Goal: Information Seeking & Learning: Learn about a topic

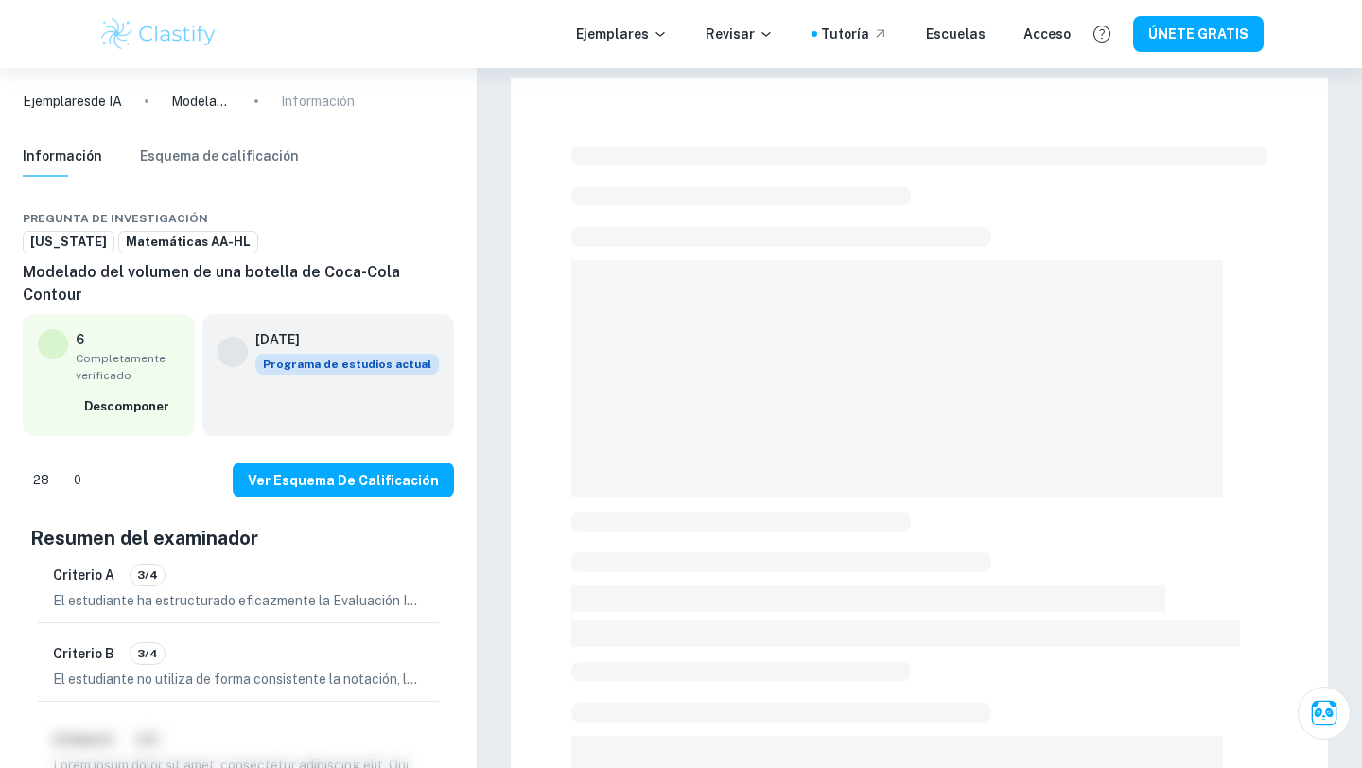
checkbox input "true"
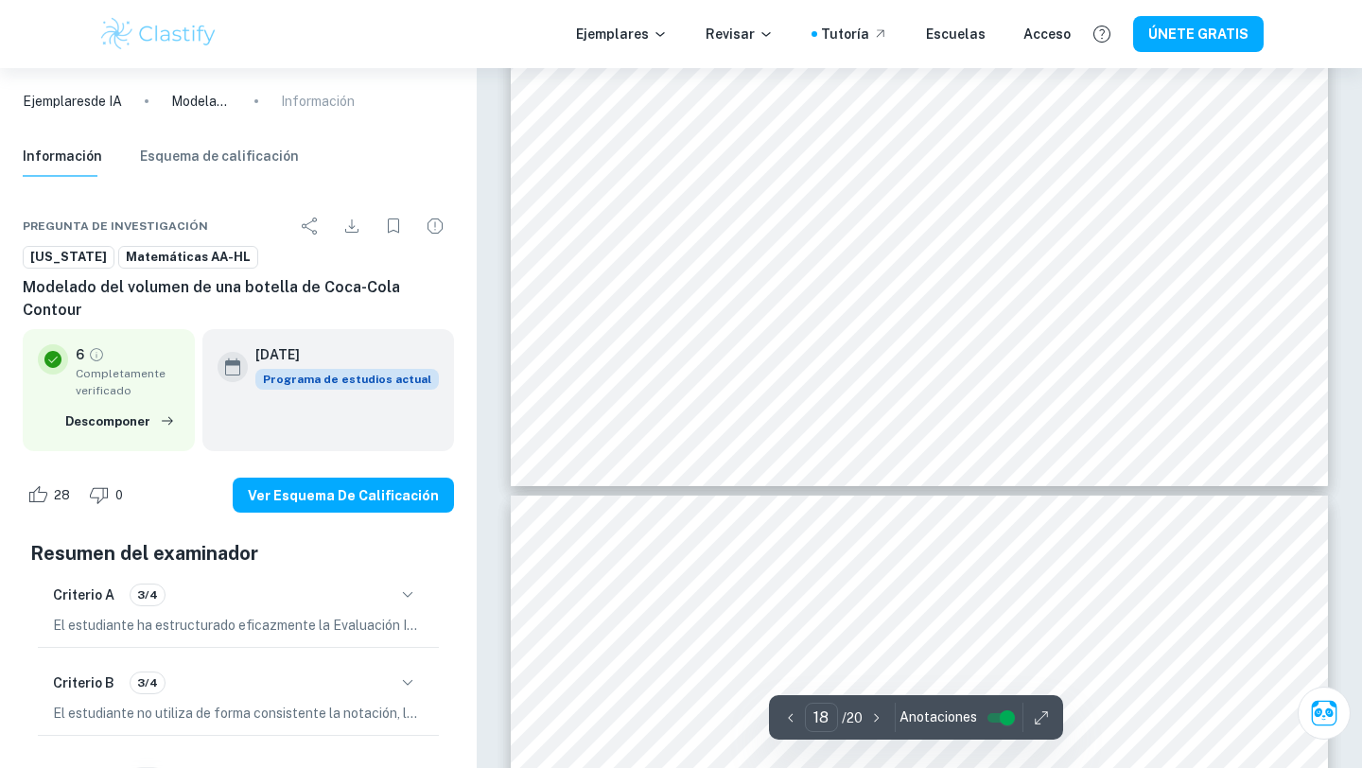
scroll to position [19332, 0]
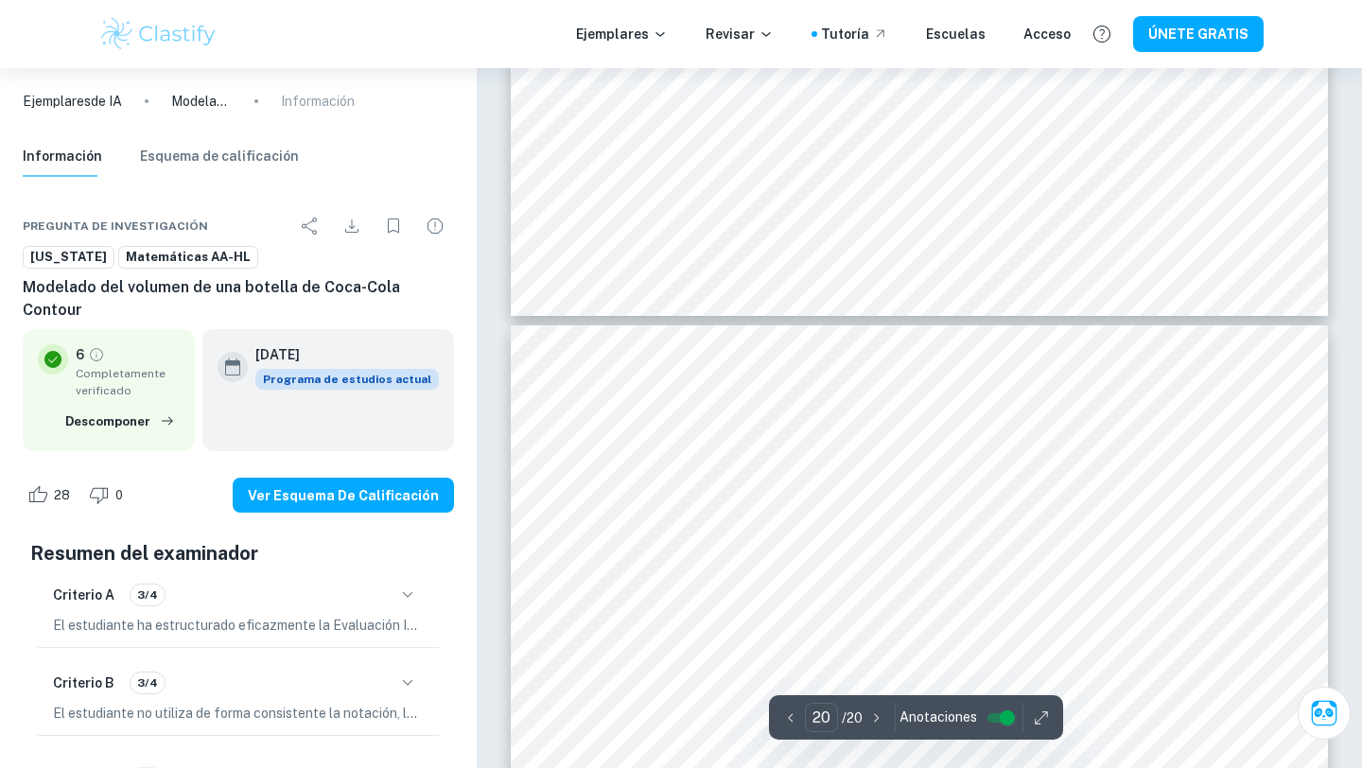
type input "19"
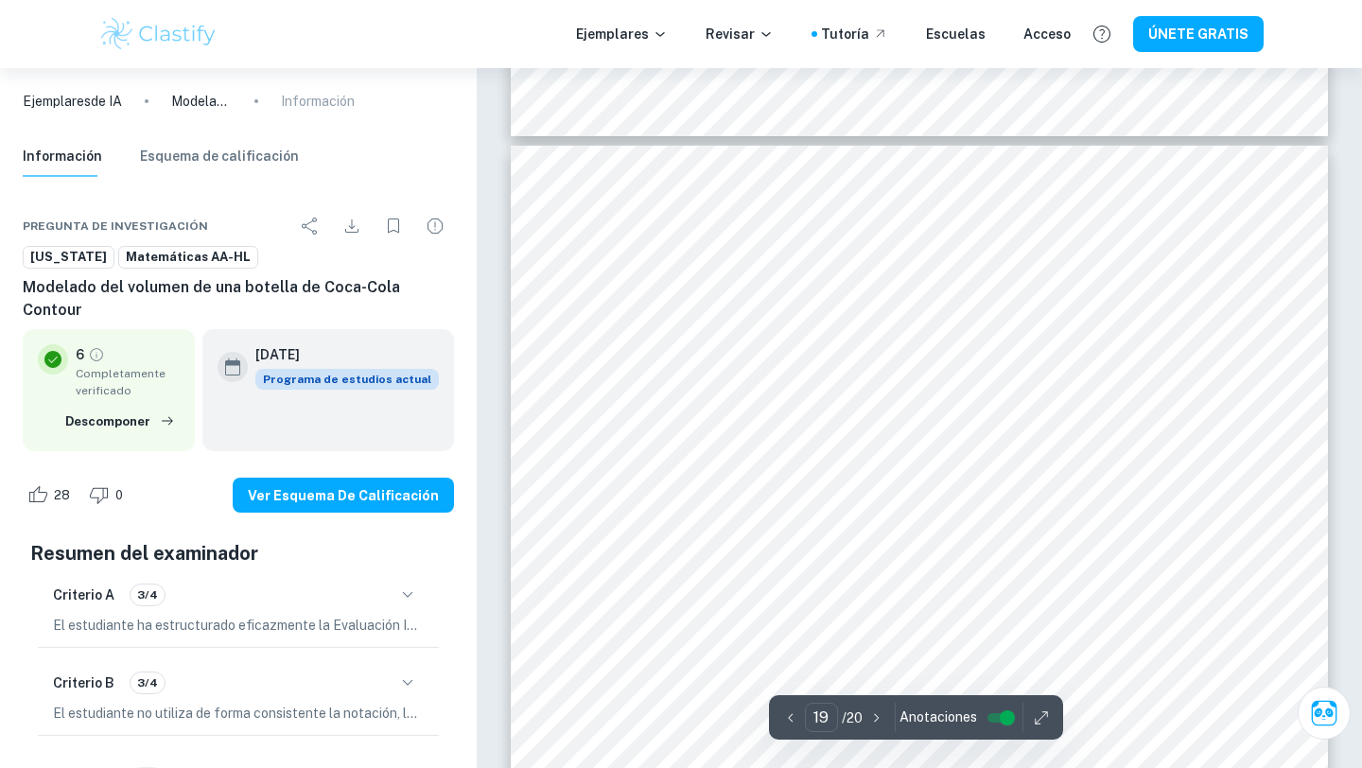
scroll to position [19664, 0]
